Goal: Task Accomplishment & Management: Manage account settings

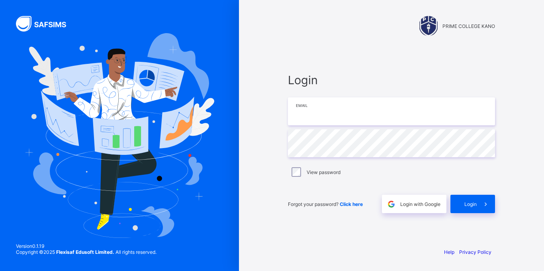
click at [333, 117] on input "email" at bounding box center [391, 111] width 207 height 28
type input "**********"
click at [471, 203] on span "Login" at bounding box center [471, 204] width 12 height 6
type input "**********"
click at [467, 204] on span "Login" at bounding box center [471, 204] width 12 height 6
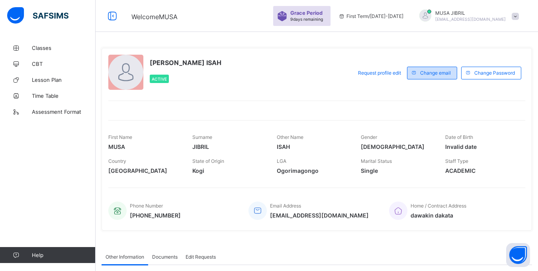
click at [446, 76] on div "Change email" at bounding box center [432, 73] width 50 height 13
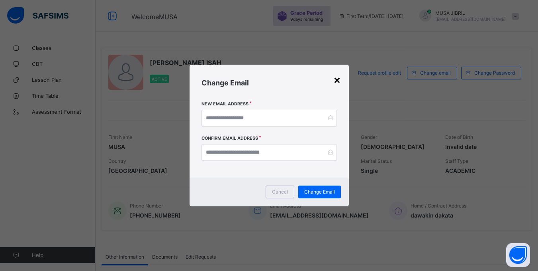
click at [337, 82] on div "×" at bounding box center [338, 80] width 8 height 14
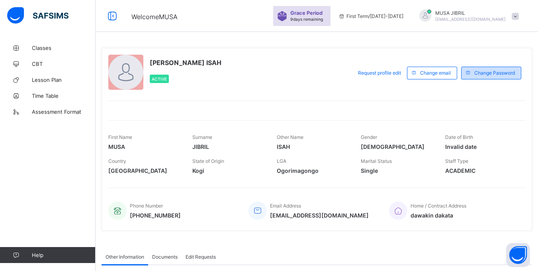
click at [481, 71] on span "Change Password" at bounding box center [495, 73] width 41 height 6
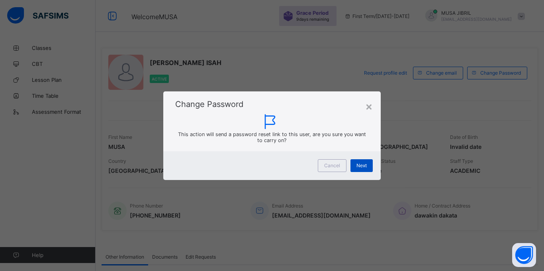
click at [363, 165] on span "Next" at bounding box center [362, 165] width 10 height 6
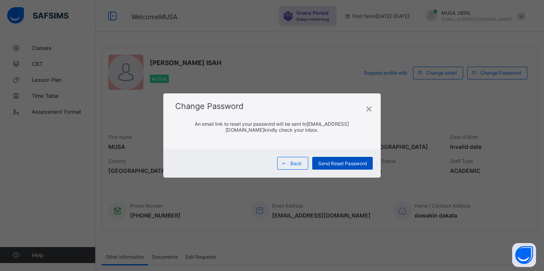
click at [330, 161] on span "Send Reset Password" at bounding box center [342, 163] width 49 height 6
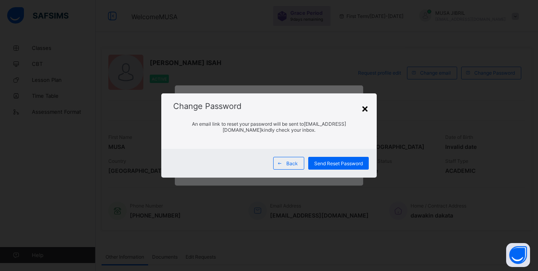
click at [366, 109] on div "×" at bounding box center [365, 108] width 8 height 14
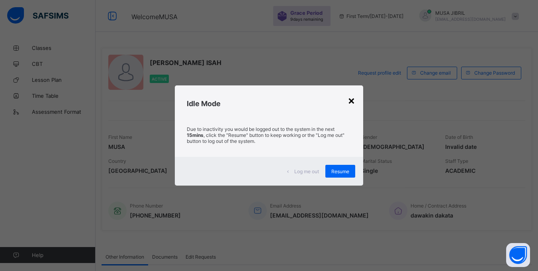
click at [355, 100] on div "×" at bounding box center [352, 100] width 8 height 14
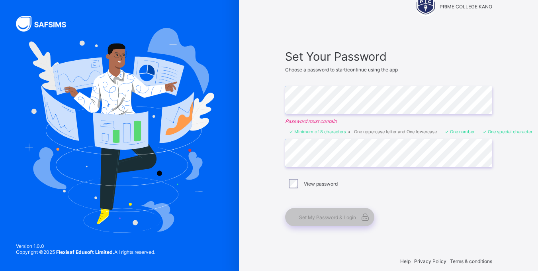
scroll to position [29, 0]
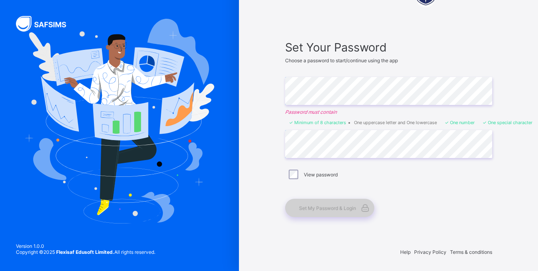
click at [343, 208] on span "Set My Password & Login" at bounding box center [327, 208] width 57 height 6
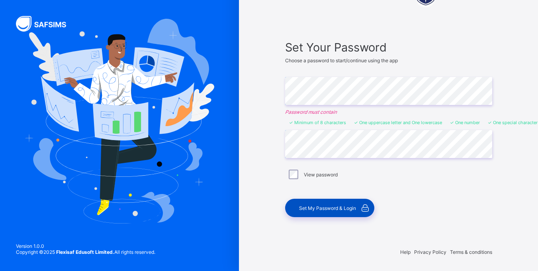
click at [344, 212] on div "Set My Password & Login" at bounding box center [329, 207] width 89 height 18
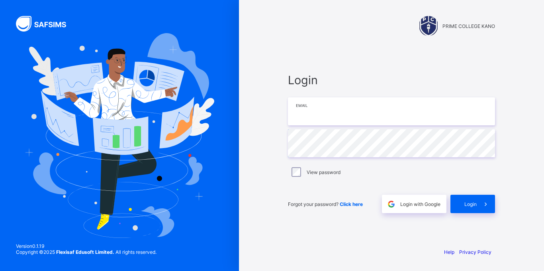
click at [336, 112] on input "email" at bounding box center [391, 111] width 207 height 28
click at [461, 201] on div "Login" at bounding box center [473, 203] width 45 height 18
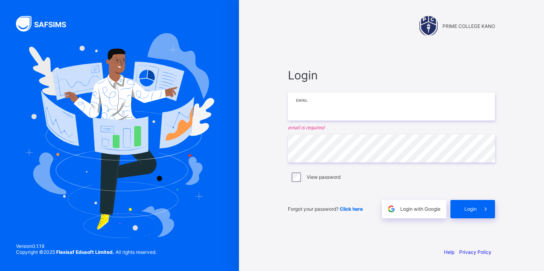
click at [318, 106] on input "email" at bounding box center [391, 106] width 207 height 28
type input "**********"
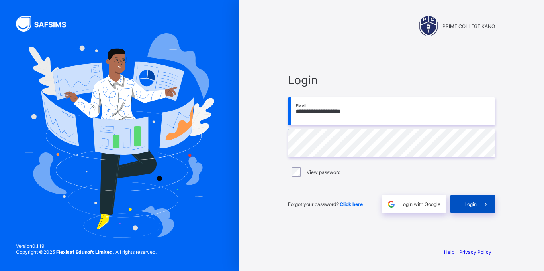
click at [475, 206] on span "Login" at bounding box center [471, 204] width 12 height 6
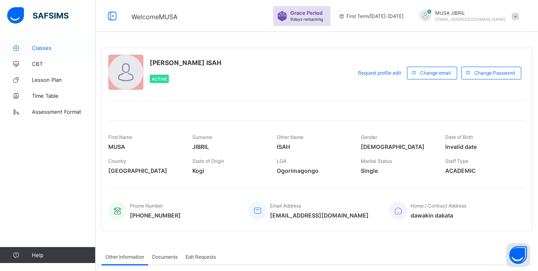
click at [47, 49] on span "Classes" at bounding box center [64, 48] width 64 height 6
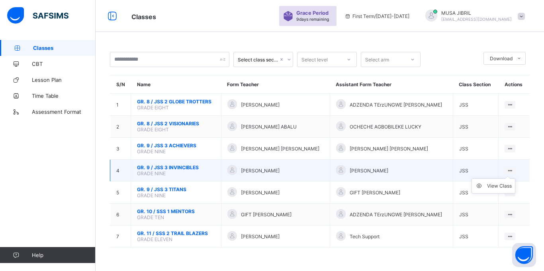
click at [505, 178] on ul "View Class" at bounding box center [494, 185] width 44 height 15
click at [509, 178] on ul "View Class" at bounding box center [494, 185] width 44 height 15
click at [503, 186] on div "View Class" at bounding box center [499, 186] width 25 height 8
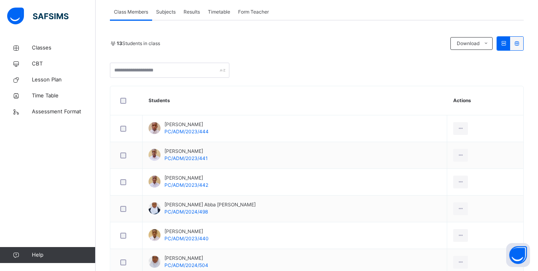
scroll to position [142, 0]
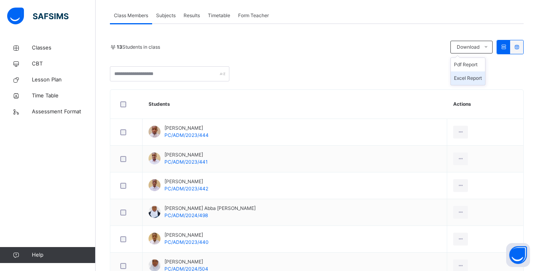
click at [473, 79] on li "Excel Report" at bounding box center [468, 78] width 34 height 14
click at [41, 63] on span "CBT" at bounding box center [64, 64] width 64 height 8
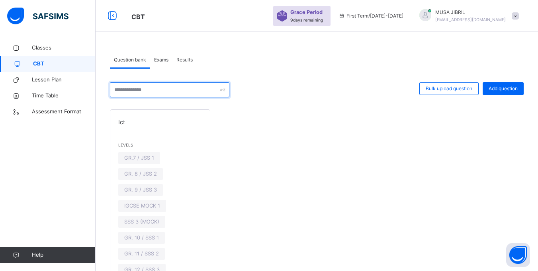
click at [222, 90] on div at bounding box center [170, 89] width 120 height 15
click at [323, 18] on span "9 days remaining" at bounding box center [307, 20] width 33 height 5
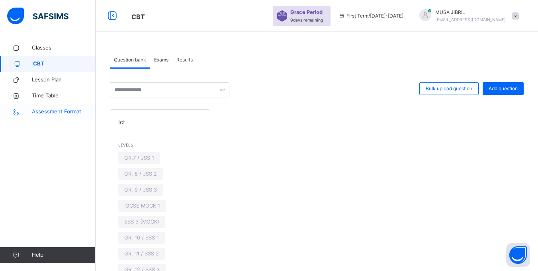
click at [55, 111] on span "Assessment Format" at bounding box center [64, 112] width 64 height 8
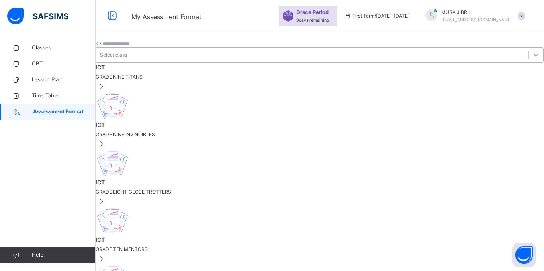
click at [532, 51] on icon at bounding box center [536, 55] width 8 height 8
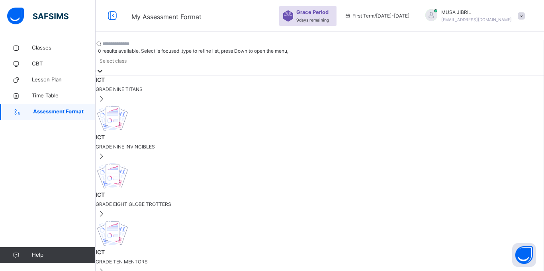
click at [104, 67] on icon at bounding box center [100, 71] width 8 height 8
click at [150, 45] on input "text" at bounding box center [126, 43] width 48 height 7
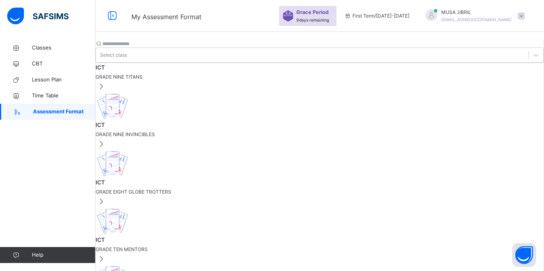
click at [150, 45] on input "text" at bounding box center [126, 43] width 48 height 7
click at [196, 77] on span "GRADE NINE TITANS" at bounding box center [320, 76] width 448 height 7
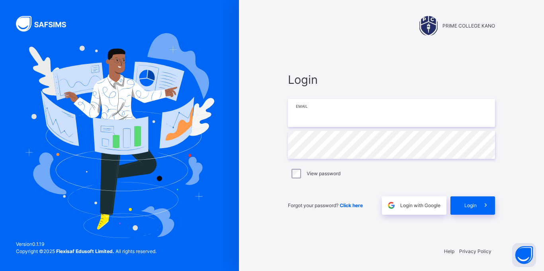
type input "**********"
click at [467, 203] on span "Login" at bounding box center [471, 205] width 12 height 7
